Goal: Find specific page/section: Find specific page/section

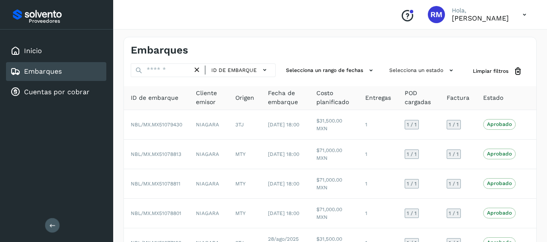
scroll to position [202, 0]
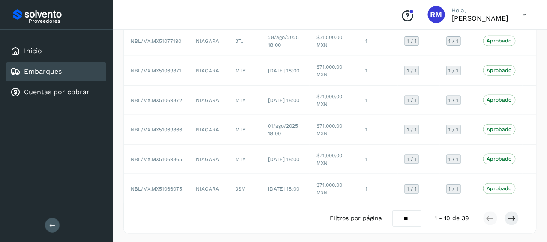
click at [93, 70] on div "Embarques" at bounding box center [56, 71] width 100 height 19
click at [90, 73] on div "Embarques" at bounding box center [56, 71] width 100 height 19
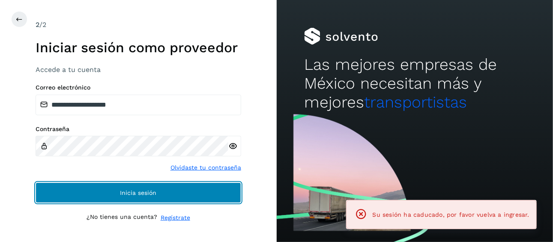
click at [152, 194] on span "Inicia sesión" at bounding box center [138, 193] width 36 height 6
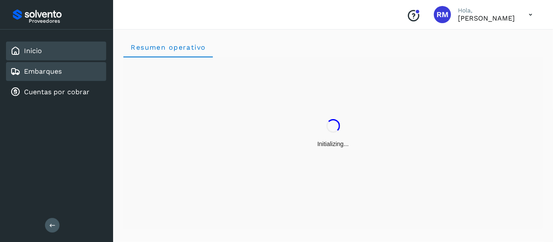
click at [54, 70] on link "Embarques" at bounding box center [43, 71] width 38 height 8
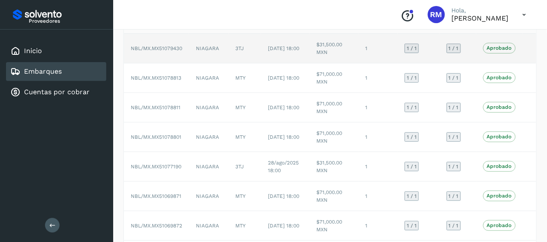
scroll to position [202, 0]
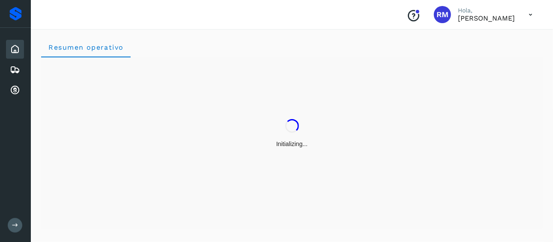
click at [12, 225] on icon at bounding box center [15, 225] width 6 height 6
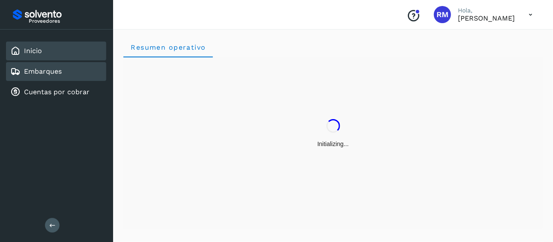
click at [56, 76] on div "Embarques" at bounding box center [56, 71] width 100 height 19
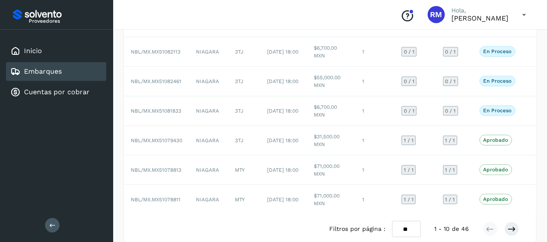
scroll to position [202, 0]
